Goal: Communication & Community: Answer question/provide support

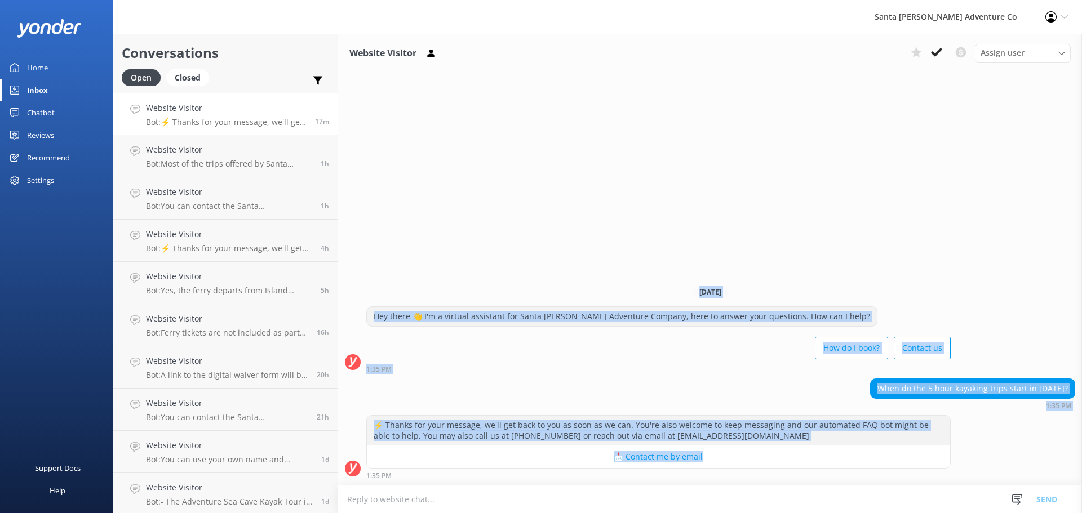
drag, startPoint x: 983, startPoint y: 455, endPoint x: 578, endPoint y: 265, distance: 446.9
click at [578, 265] on div "Website Visitor Assign user Will [PERSON_NAME] [PERSON_NAME] Let's Go Gabe [DAT…" at bounding box center [710, 273] width 744 height 479
click at [575, 261] on div "Website Visitor Assign user Will [PERSON_NAME] [PERSON_NAME] Let's Go Gabe [DAT…" at bounding box center [710, 273] width 744 height 479
drag, startPoint x: 575, startPoint y: 261, endPoint x: 1006, endPoint y: 462, distance: 475.1
click at [1006, 462] on div "Website Visitor Assign user Will [PERSON_NAME] [PERSON_NAME] Let's Go Gabe [DAT…" at bounding box center [710, 273] width 744 height 479
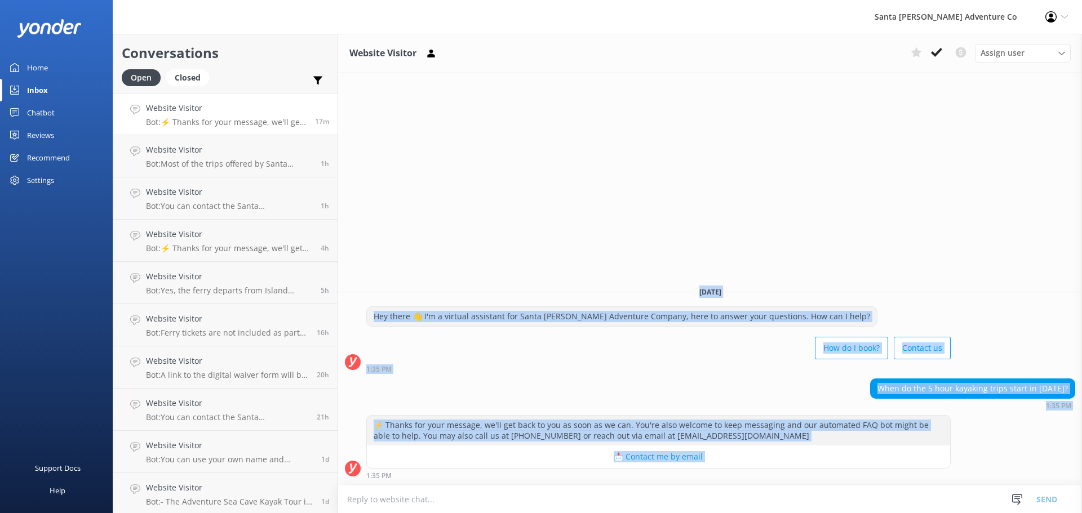
click at [1006, 462] on div "⚡ Thanks for your message, we'll get back to you as soon as we can. You're also…" at bounding box center [710, 447] width 744 height 64
drag, startPoint x: 808, startPoint y: 408, endPoint x: 460, endPoint y: 291, distance: 366.8
click at [461, 292] on div "[DATE] Hey there 👋 I'm a virtual assistant for Santa [PERSON_NAME] Adventure Co…" at bounding box center [710, 381] width 744 height 208
click at [460, 291] on div "[DATE]" at bounding box center [710, 292] width 744 height 12
drag, startPoint x: 460, startPoint y: 291, endPoint x: 930, endPoint y: 474, distance: 504.3
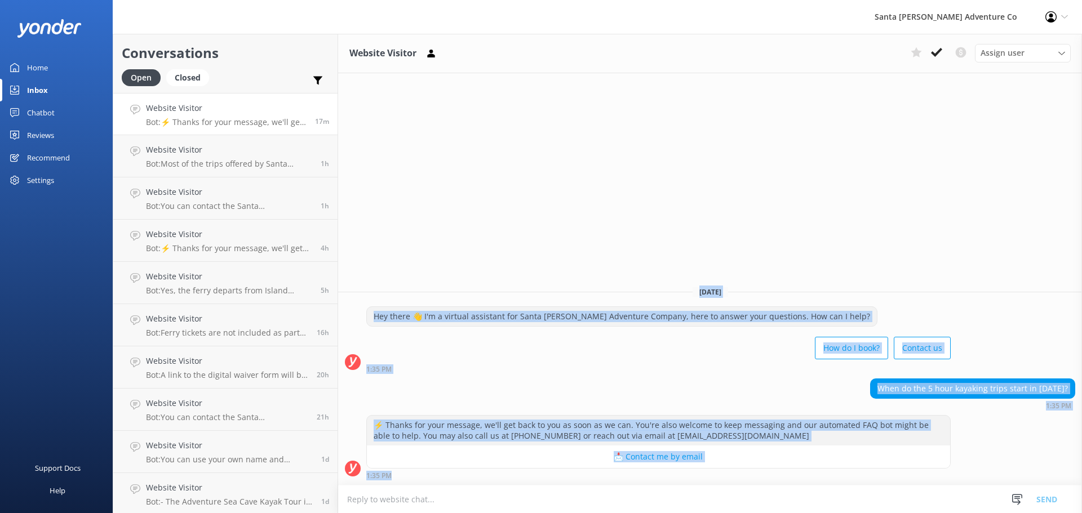
click at [905, 478] on div "[DATE] Hey there 👋 I'm a virtual assistant for Santa [PERSON_NAME] Adventure Co…" at bounding box center [710, 381] width 744 height 208
click at [960, 457] on div "⚡ Thanks for your message, we'll get back to you as soon as we can. You're also…" at bounding box center [710, 447] width 744 height 64
